Goal: Task Accomplishment & Management: Use online tool/utility

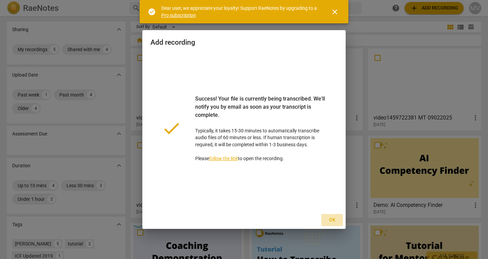
click at [330, 221] on span "Ok" at bounding box center [331, 220] width 11 height 7
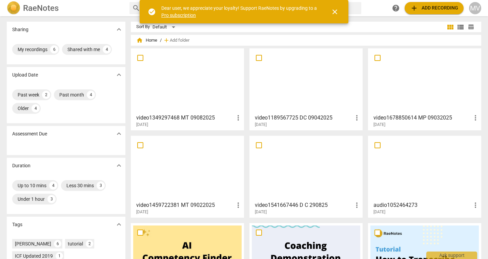
click at [415, 9] on span "add" at bounding box center [414, 8] width 8 height 8
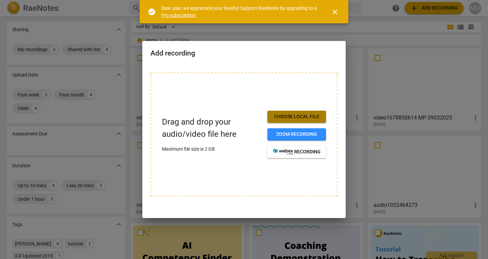
click at [310, 119] on span "Choose local file" at bounding box center [297, 116] width 48 height 7
click at [334, 15] on span "close" at bounding box center [335, 12] width 8 height 8
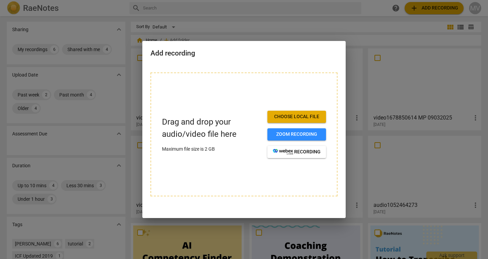
click at [357, 28] on div at bounding box center [244, 129] width 488 height 259
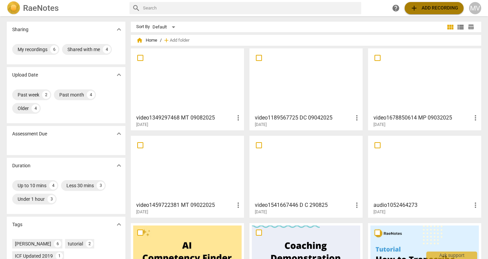
click at [441, 9] on span "add Add recording" at bounding box center [434, 8] width 48 height 8
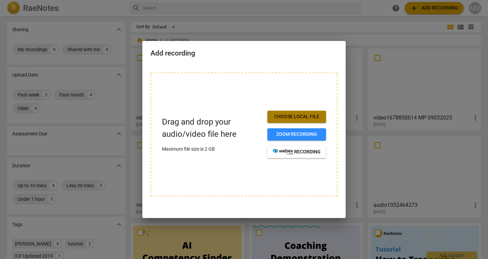
click at [312, 115] on span "Choose local file" at bounding box center [297, 116] width 48 height 7
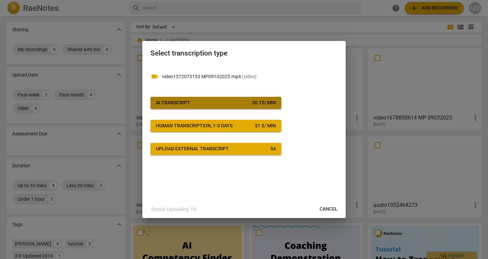
click at [222, 104] on span "AI Transcript $ 0.15 / min" at bounding box center [216, 103] width 120 height 7
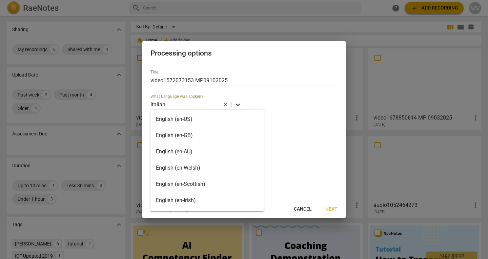
click at [238, 107] on icon at bounding box center [237, 104] width 7 height 7
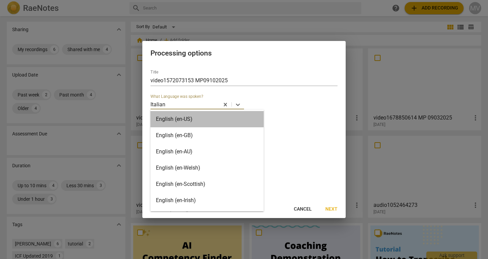
click at [208, 122] on div "English (en-US)" at bounding box center [206, 119] width 113 height 16
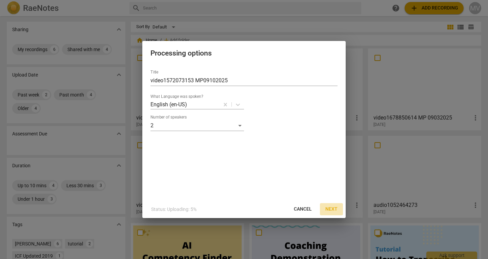
click at [330, 209] on span "Next" at bounding box center [331, 209] width 12 height 7
